Goal: Task Accomplishment & Management: Manage account settings

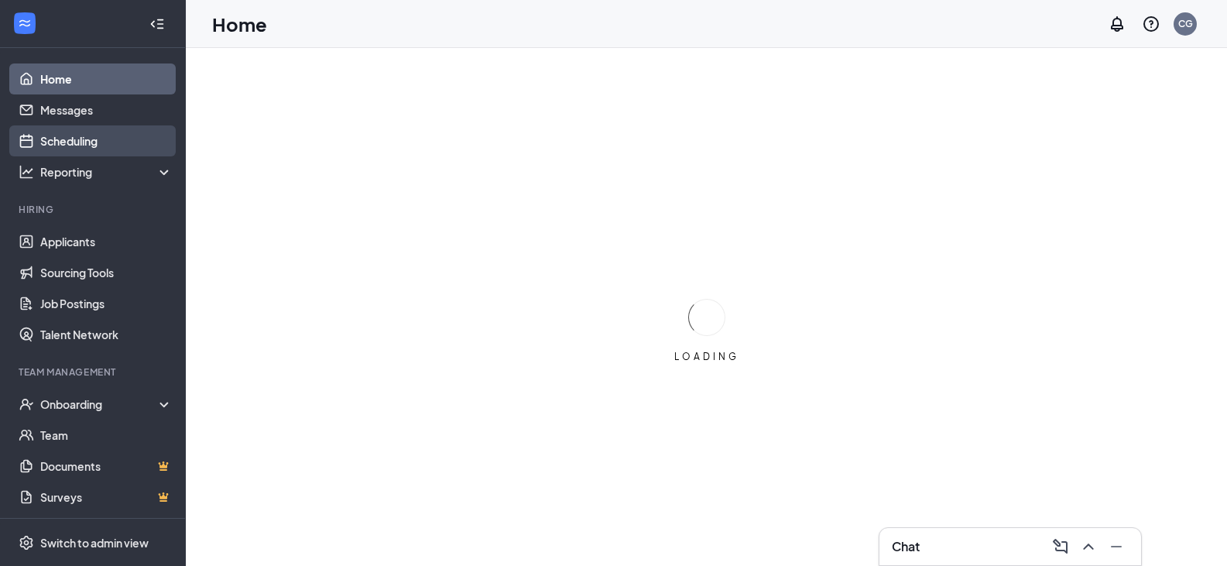
click at [76, 132] on link "Scheduling" at bounding box center [106, 140] width 132 height 31
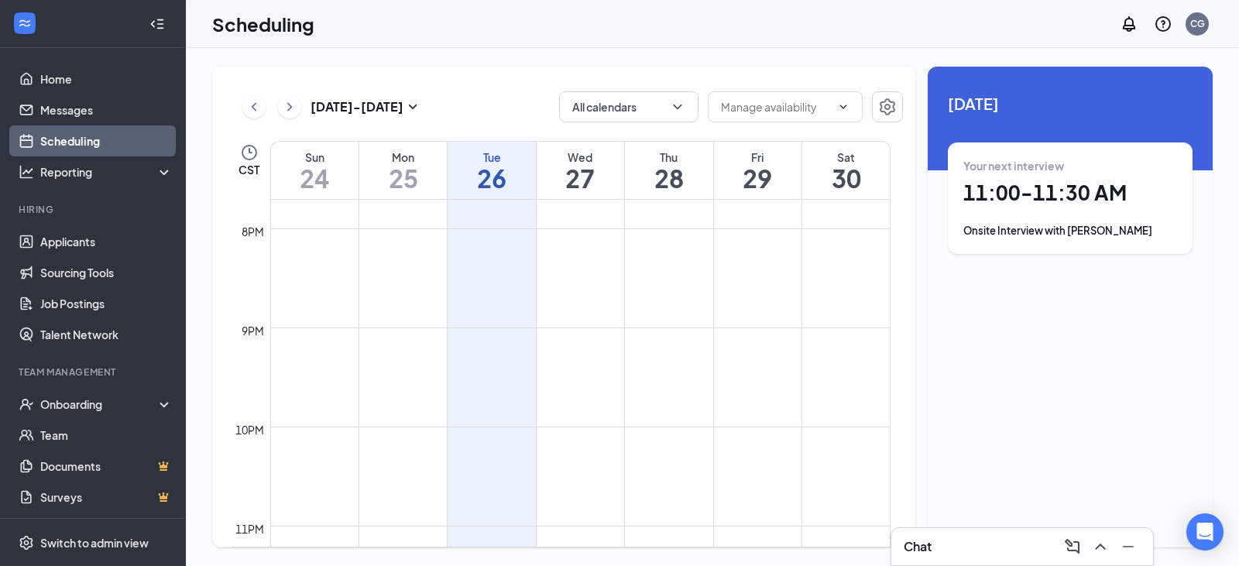
scroll to position [1722, 0]
click at [293, 109] on icon "ChevronRight" at bounding box center [289, 107] width 15 height 19
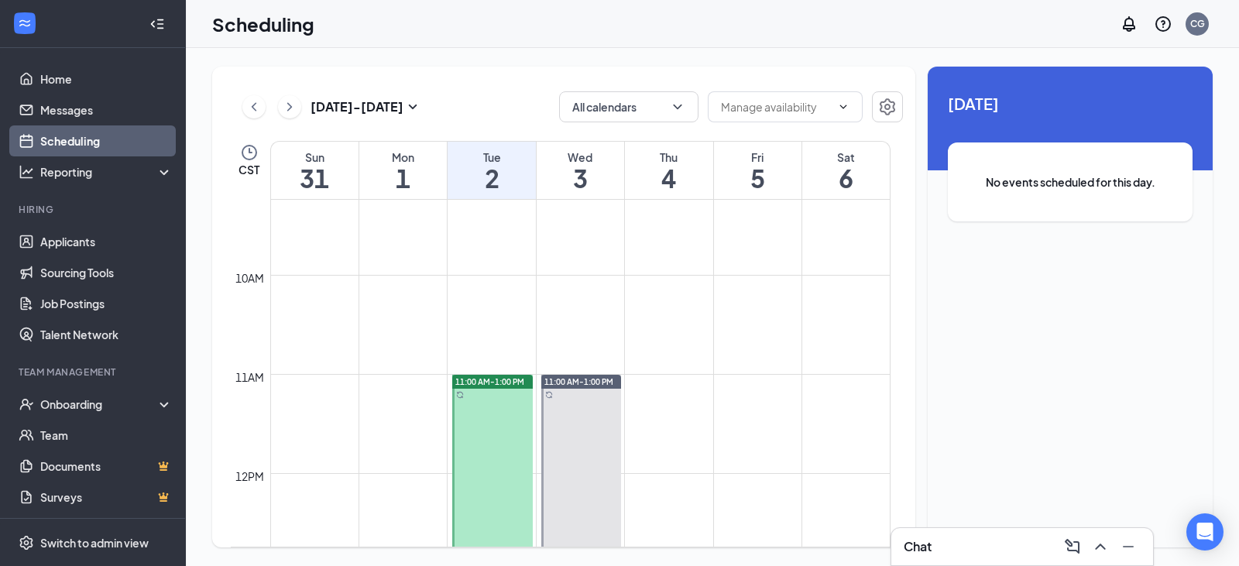
scroll to position [993, 0]
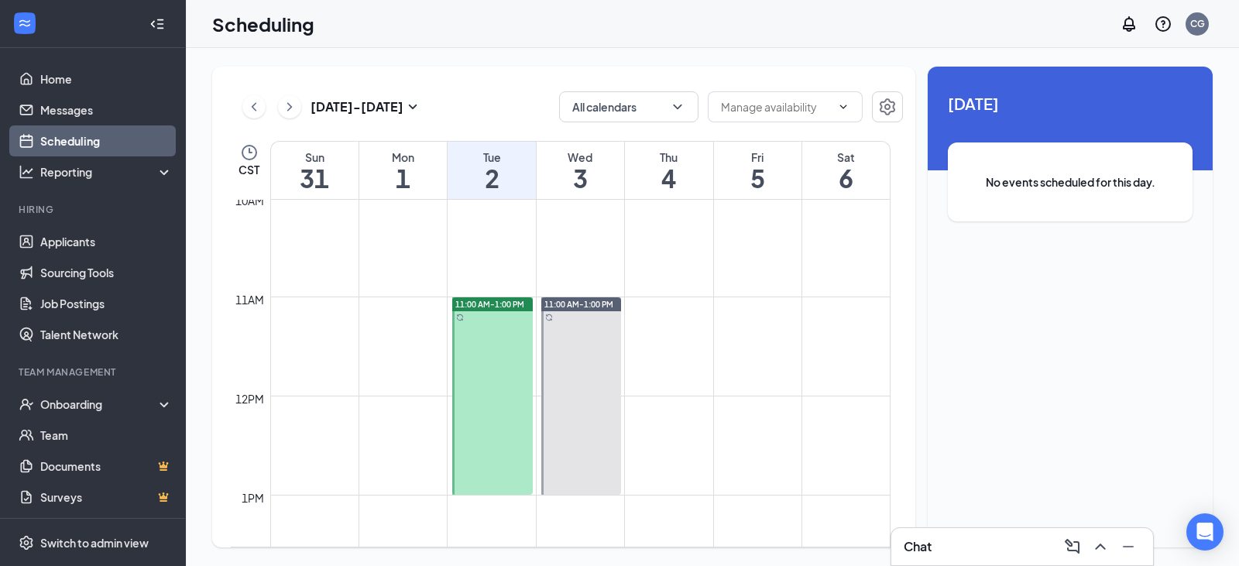
click at [98, 138] on link "Scheduling" at bounding box center [106, 140] width 132 height 31
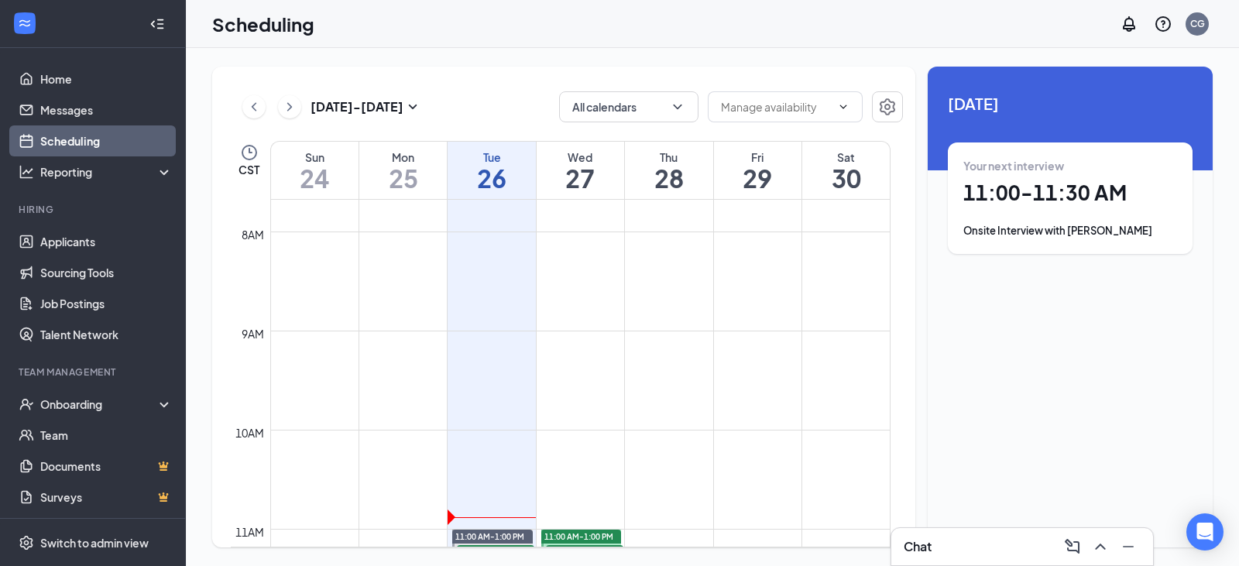
scroll to position [1071, 0]
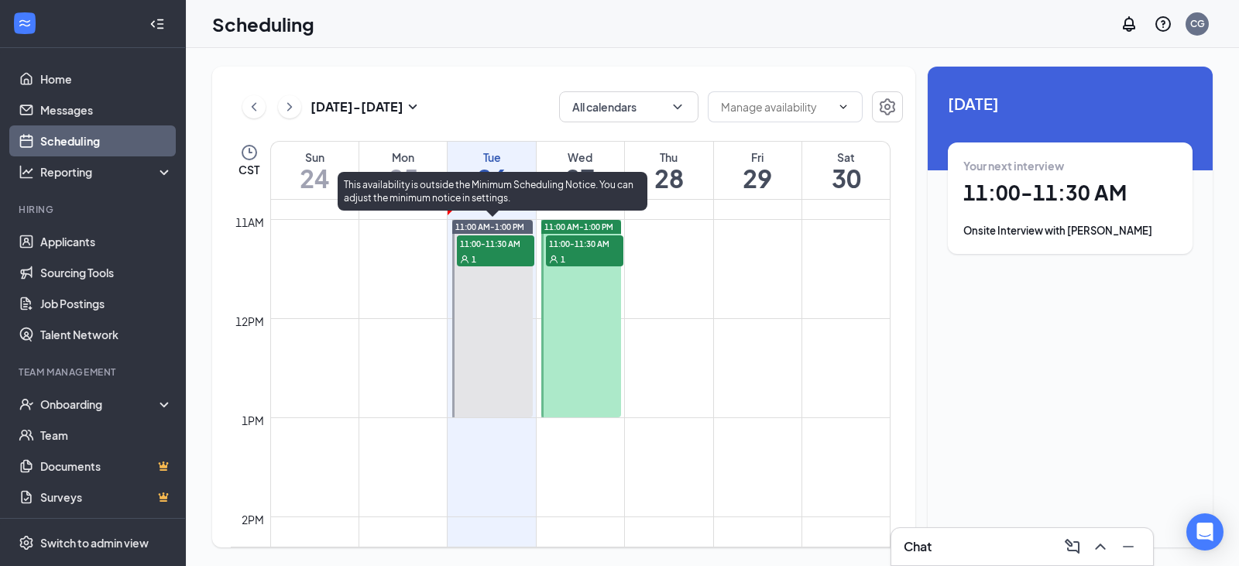
click at [505, 259] on div "1" at bounding box center [495, 258] width 77 height 15
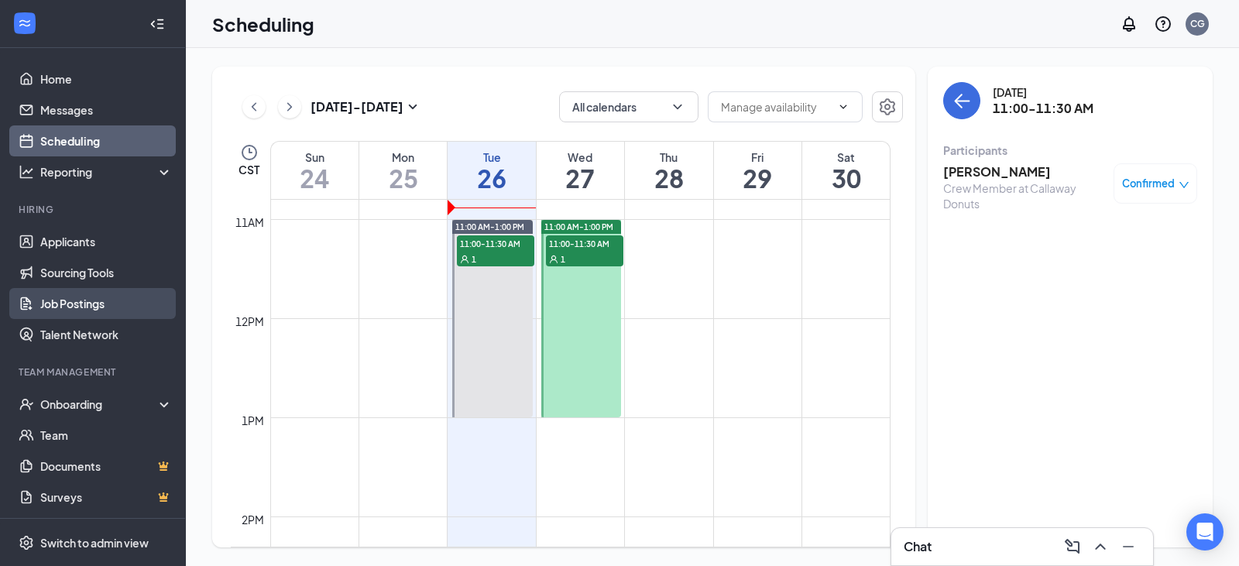
click at [70, 303] on link "Job Postings" at bounding box center [106, 303] width 132 height 31
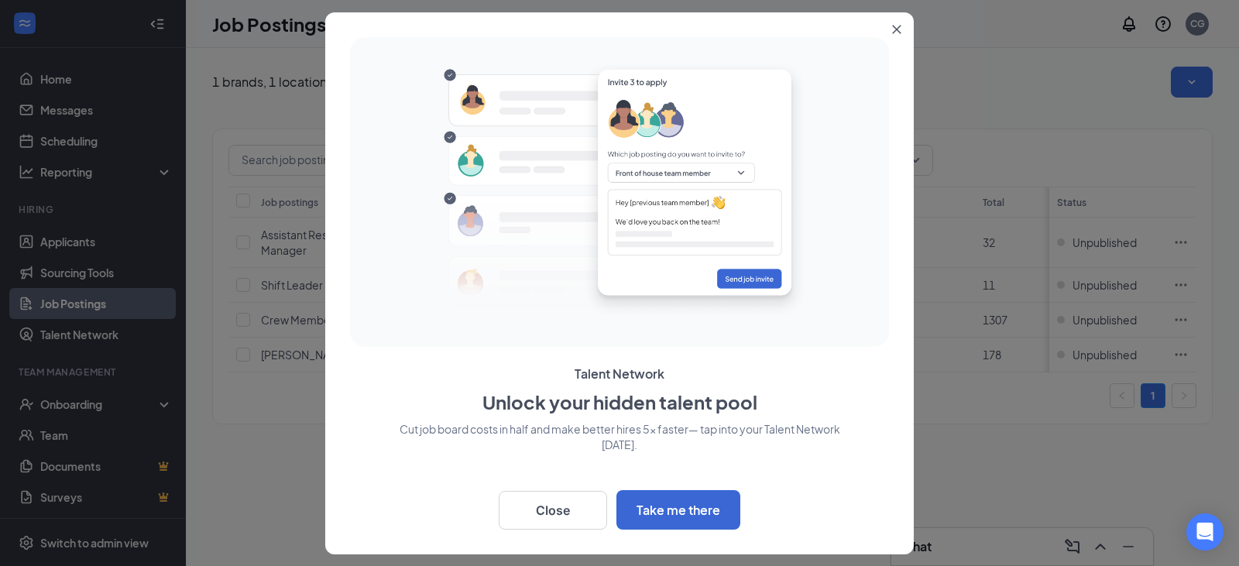
click at [903, 25] on button "Close" at bounding box center [900, 26] width 28 height 28
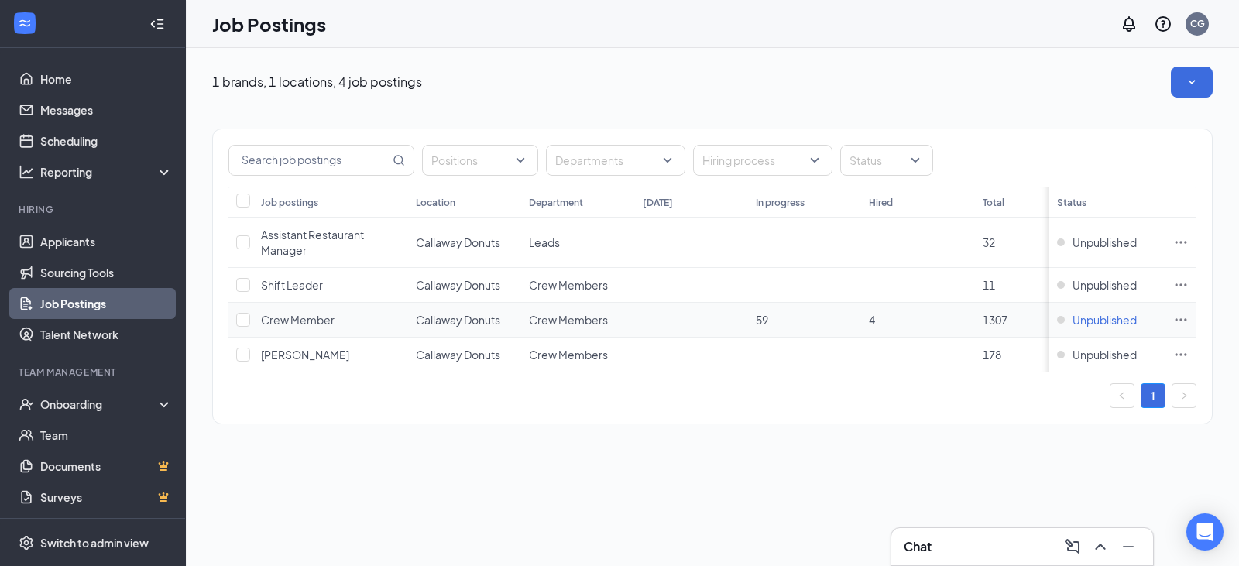
click at [1069, 317] on div "Unpublished" at bounding box center [1097, 319] width 80 height 15
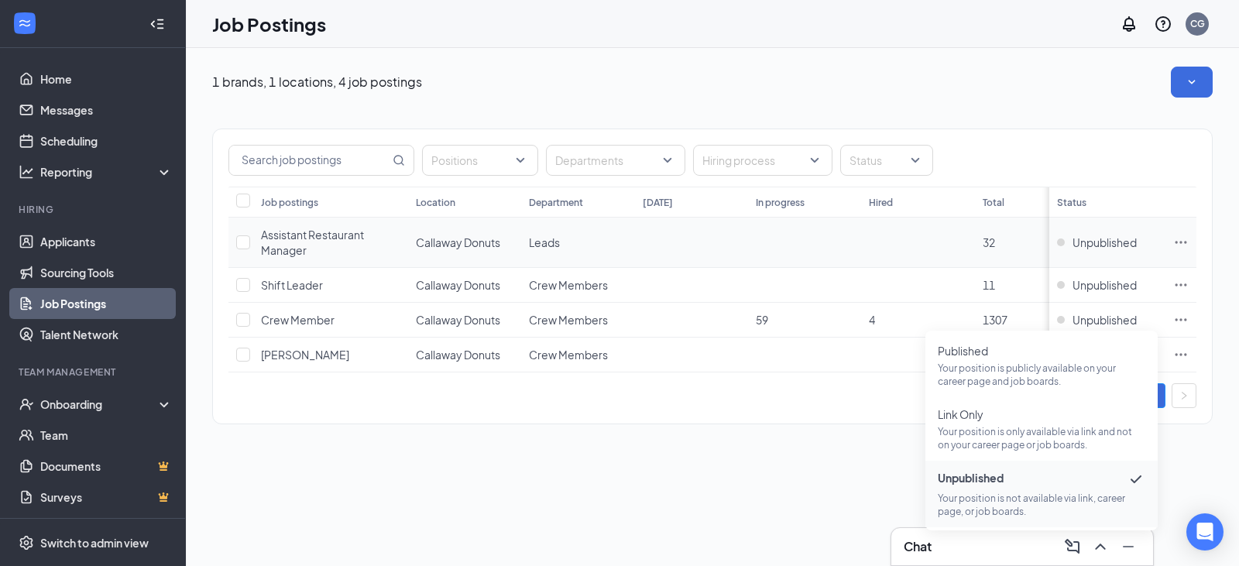
click at [824, 256] on td at bounding box center [804, 243] width 113 height 50
